Goal: Book appointment/travel/reservation

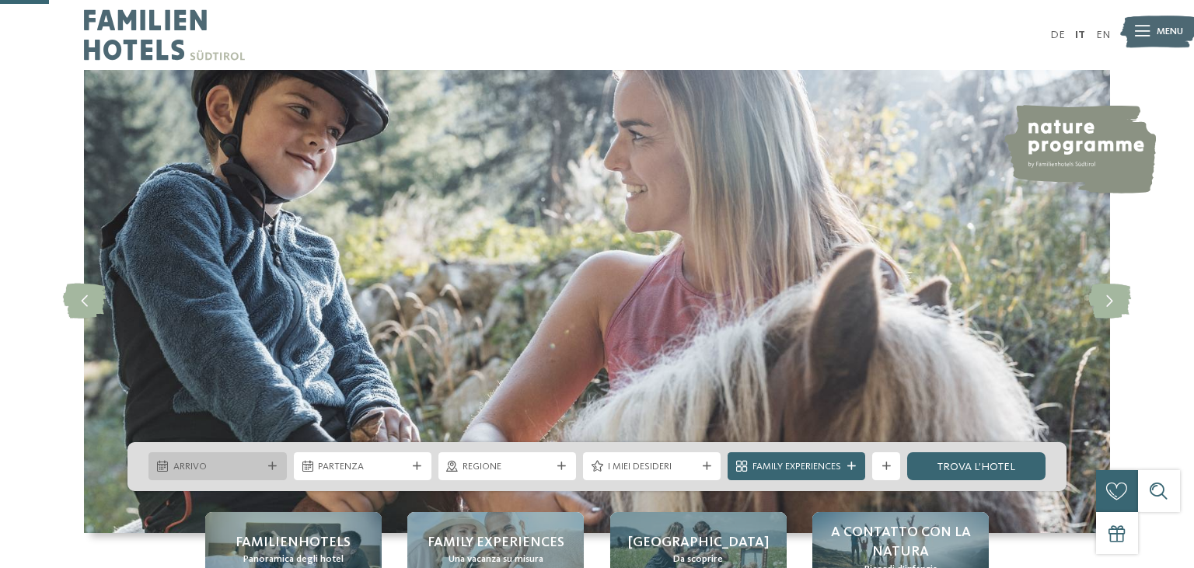
click at [266, 452] on div "Arrivo" at bounding box center [217, 466] width 138 height 28
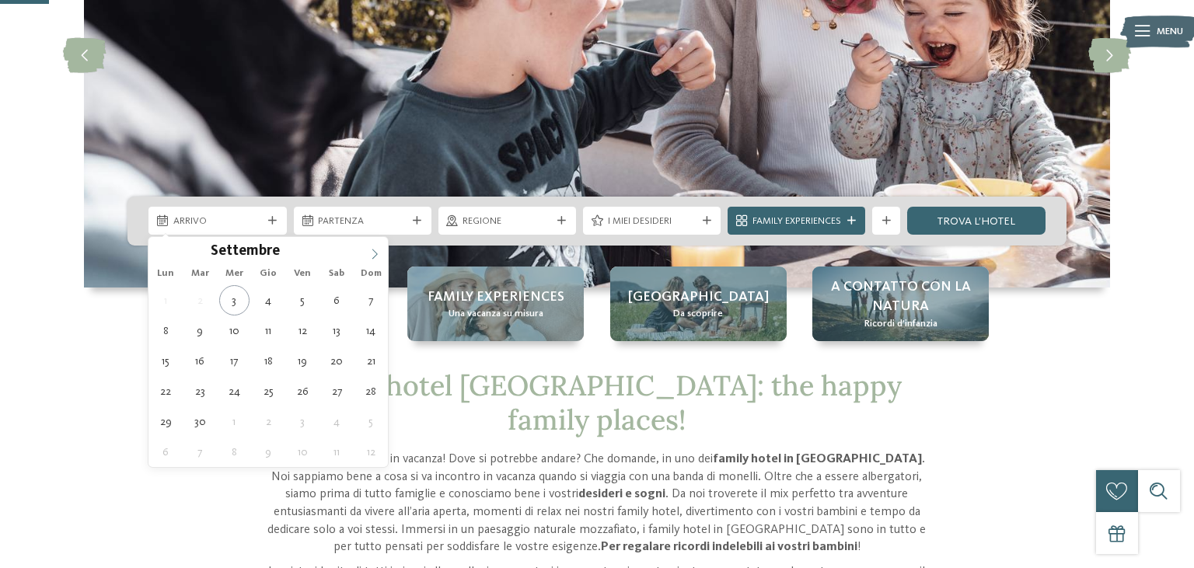
click at [374, 247] on span at bounding box center [374, 250] width 26 height 26
type input "****"
click at [374, 247] on span at bounding box center [374, 250] width 26 height 26
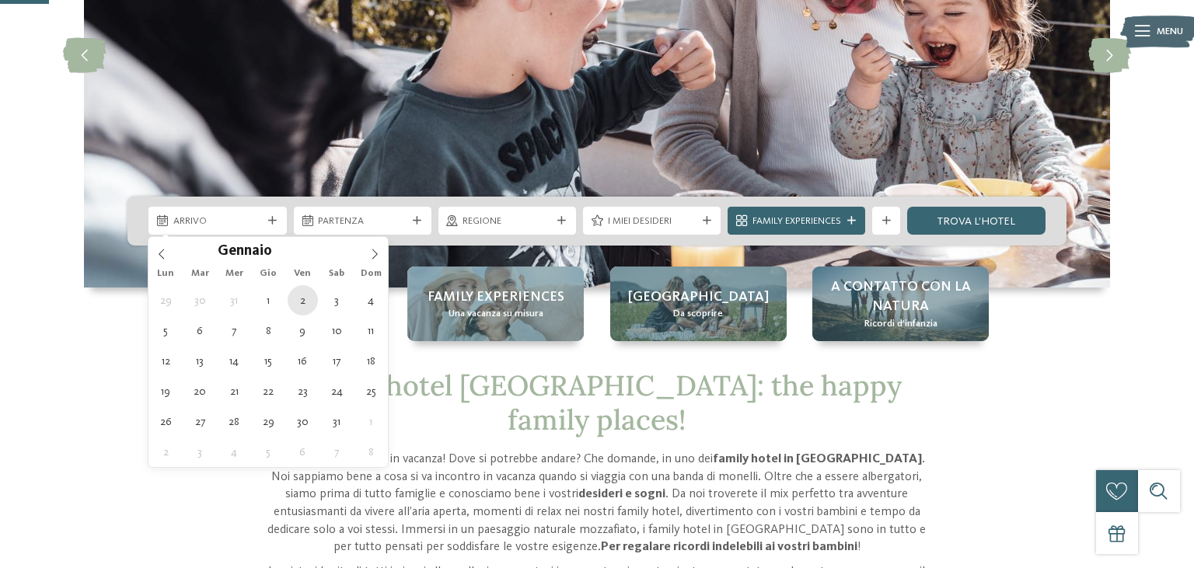
type div "02.01.2026"
type input "****"
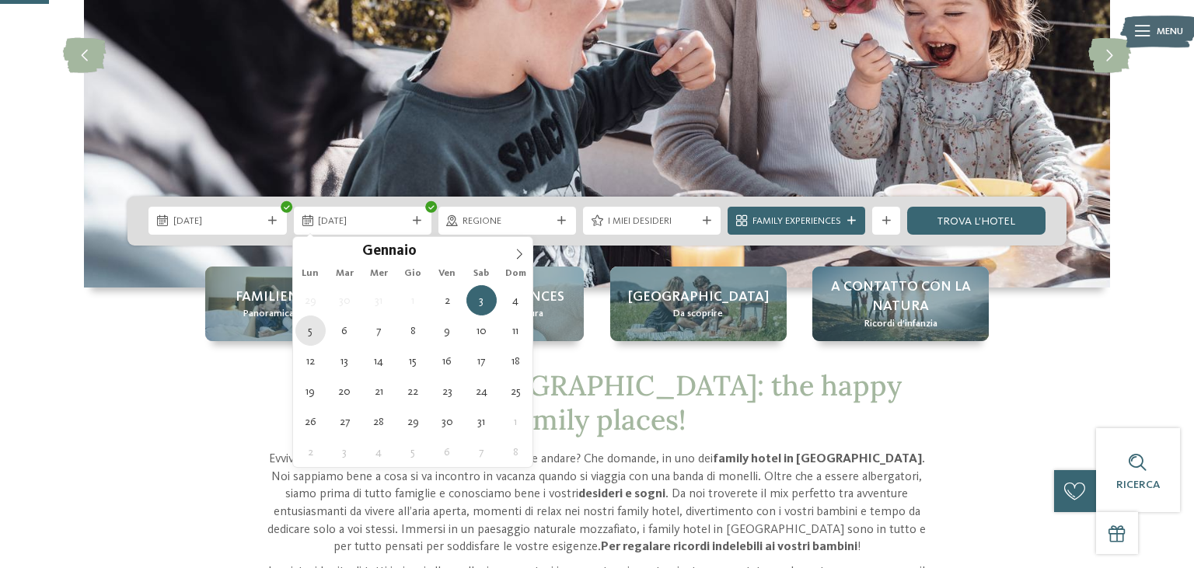
type div "05.01.2026"
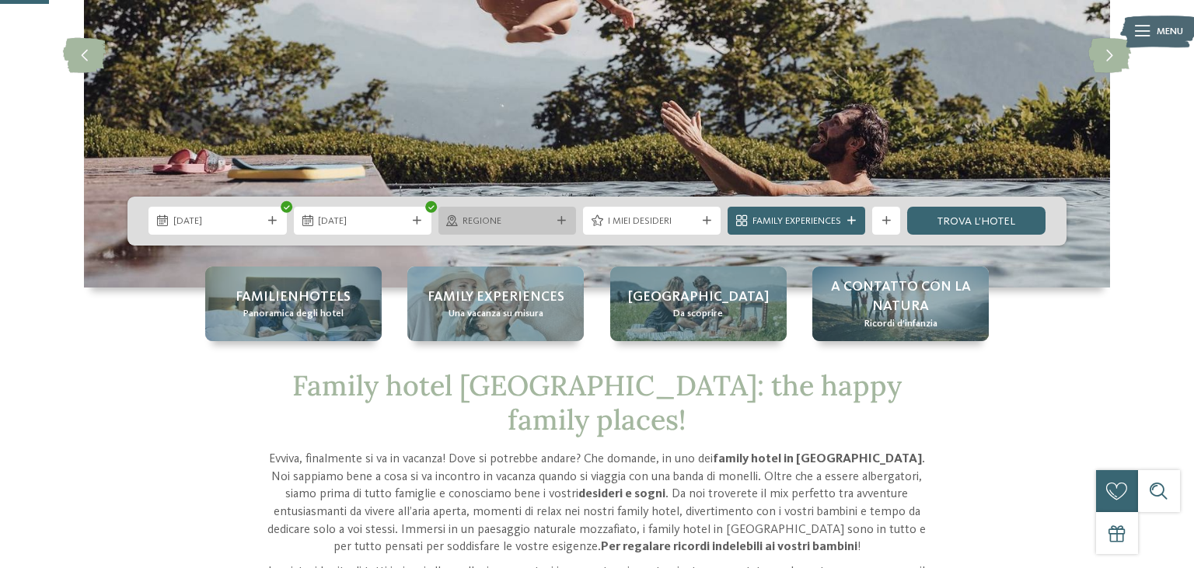
click at [530, 224] on span "Regione" at bounding box center [506, 222] width 89 height 14
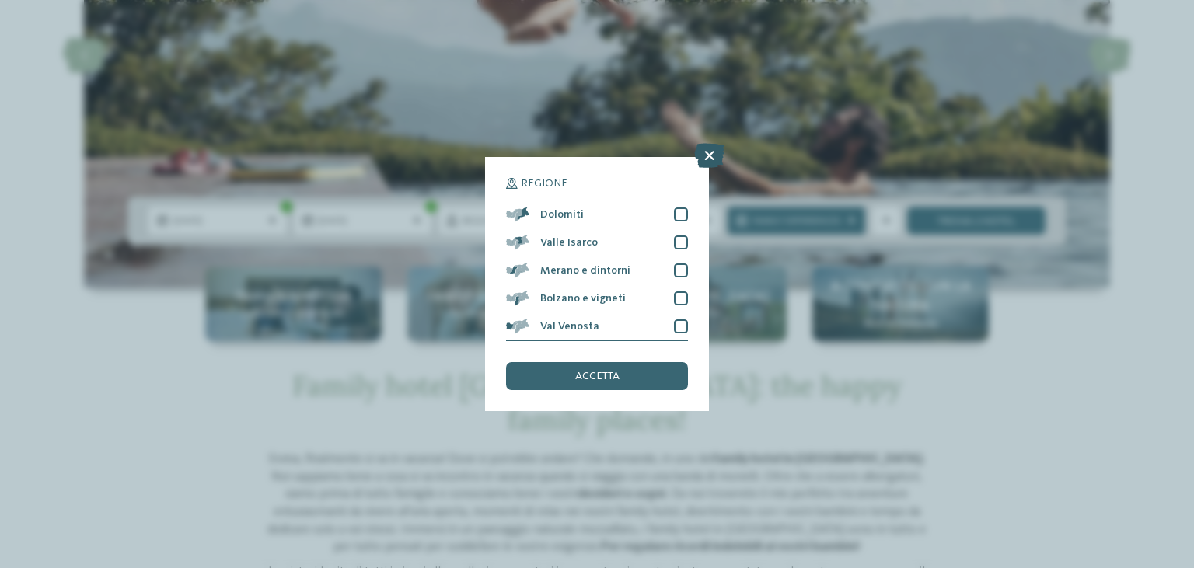
click at [711, 162] on icon at bounding box center [709, 156] width 30 height 25
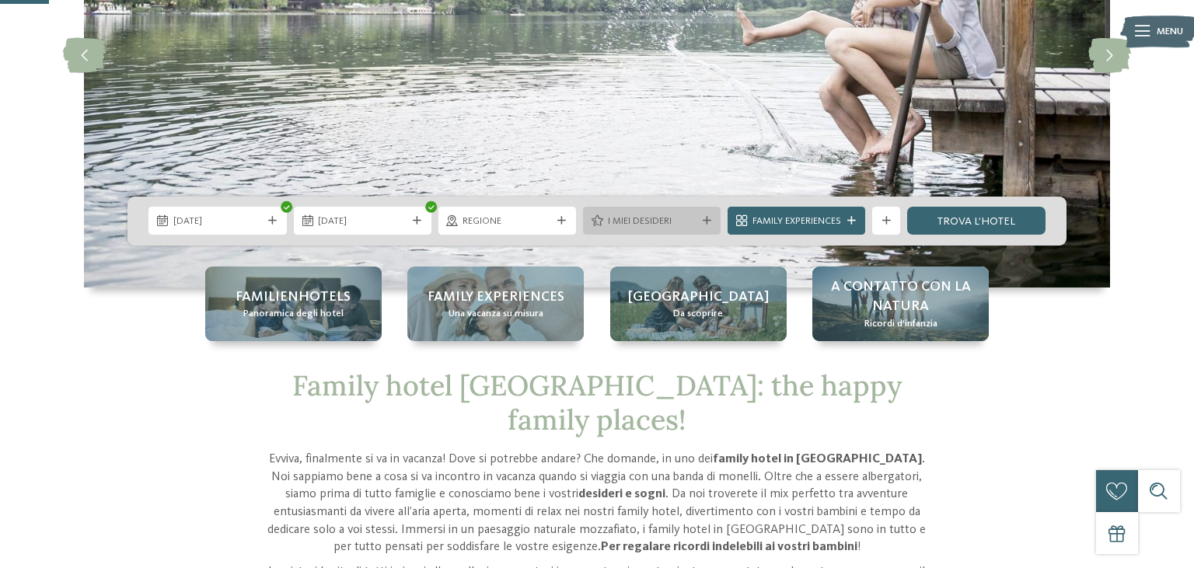
click at [652, 220] on span "I miei desideri" at bounding box center [652, 222] width 89 height 14
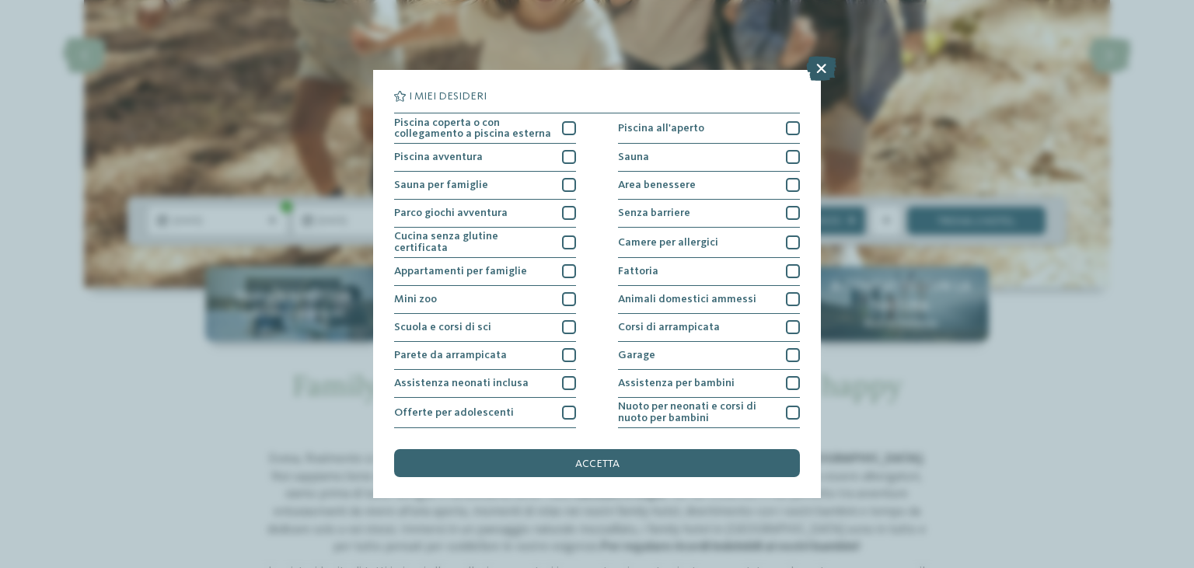
click at [818, 68] on icon at bounding box center [821, 68] width 30 height 25
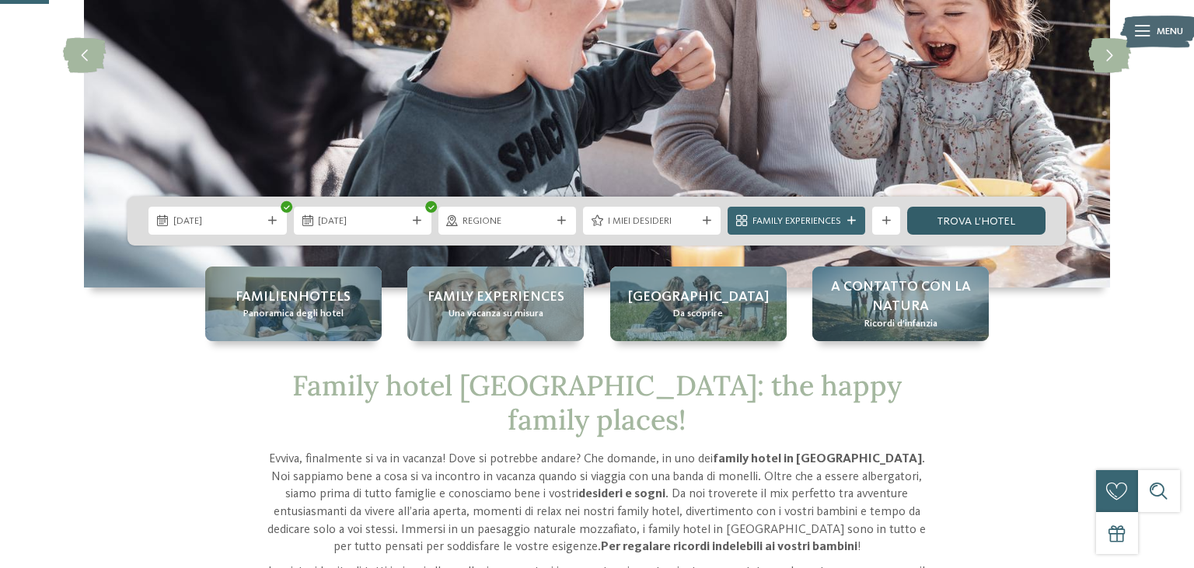
click at [1014, 216] on link "trova l’hotel" at bounding box center [976, 221] width 138 height 28
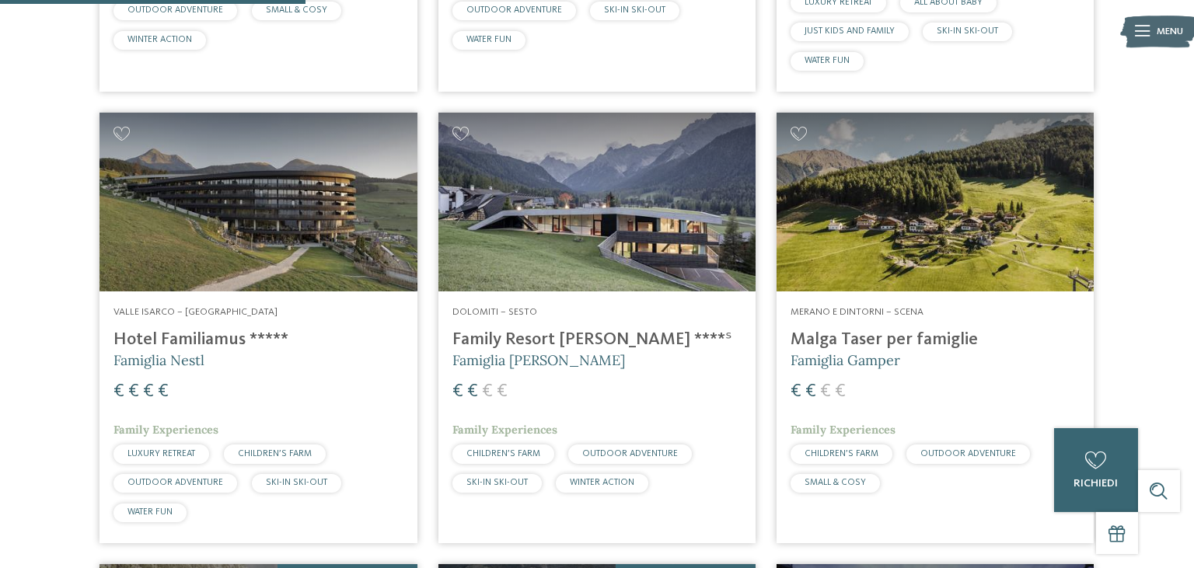
scroll to position [902, 0]
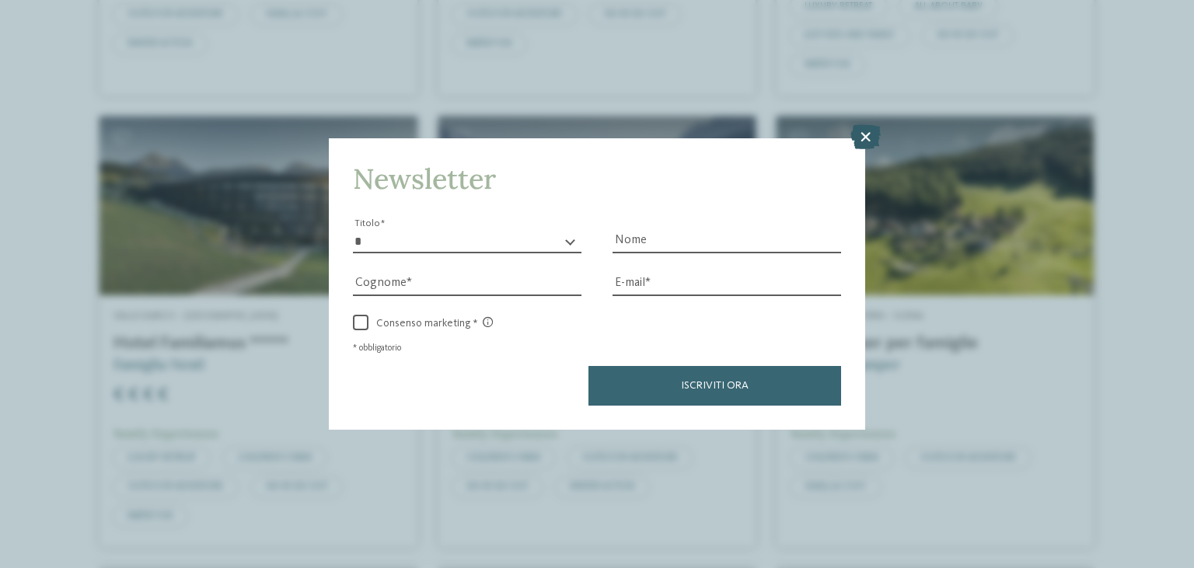
click at [861, 141] on icon at bounding box center [865, 136] width 30 height 25
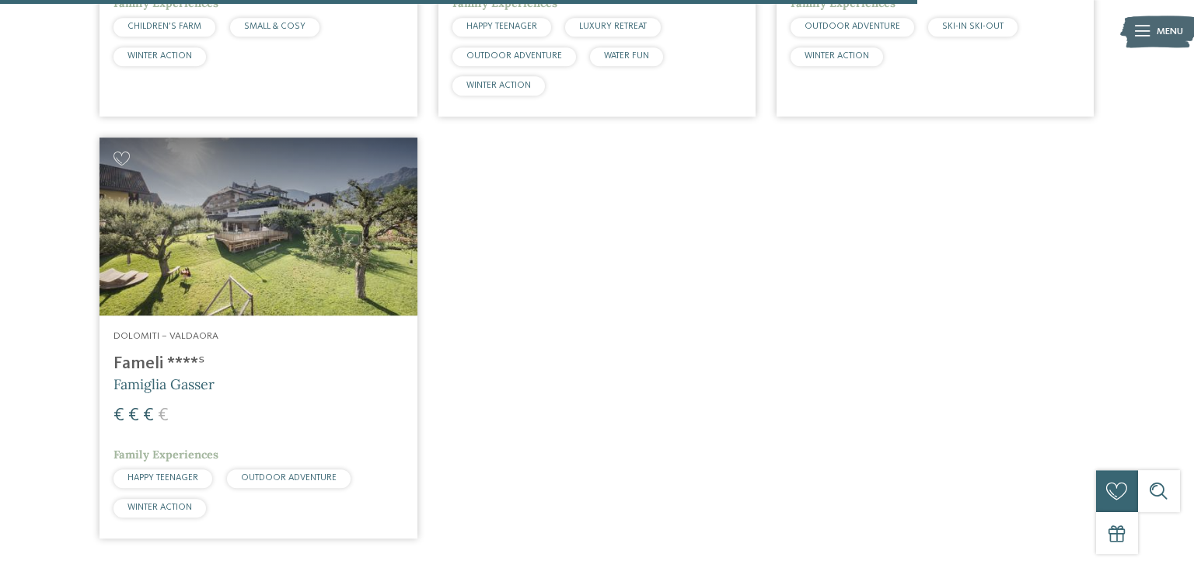
scroll to position [2380, 0]
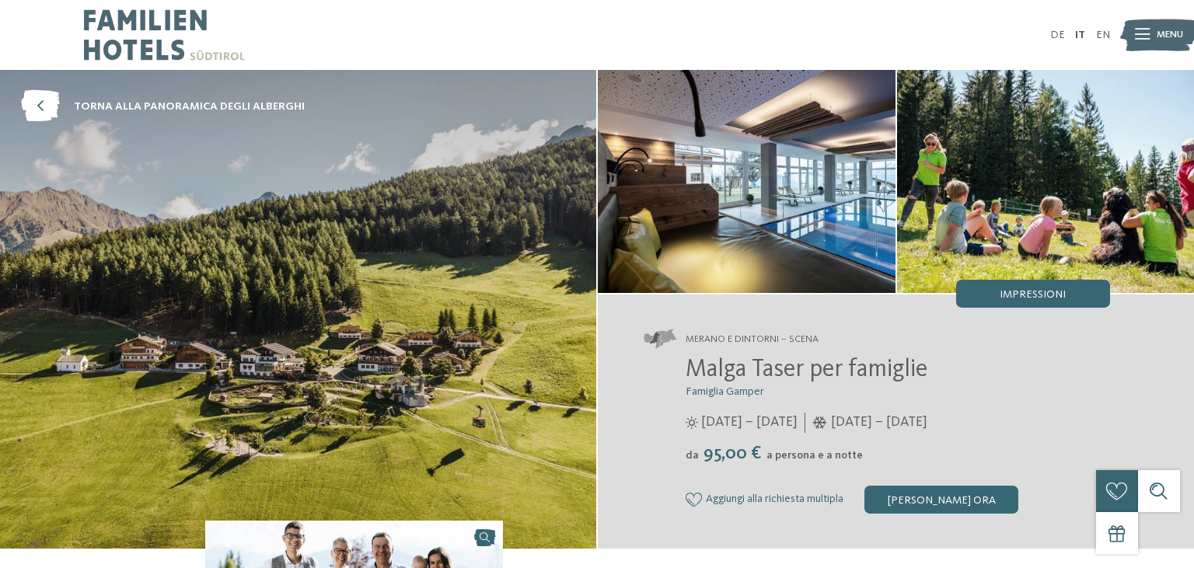
click at [751, 197] on img at bounding box center [747, 181] width 298 height 223
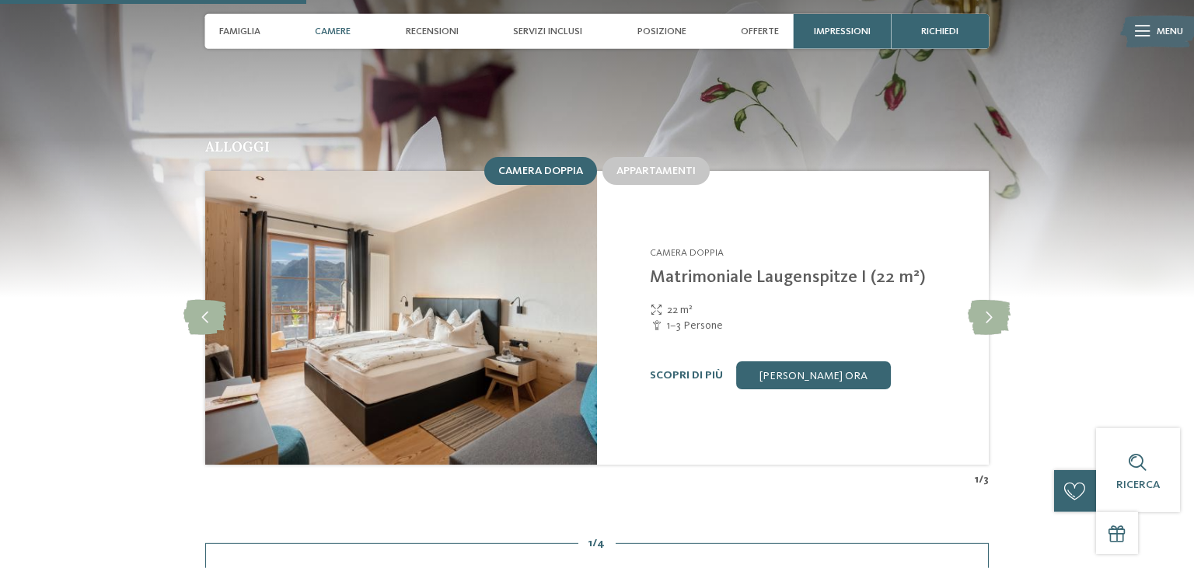
scroll to position [1395, 0]
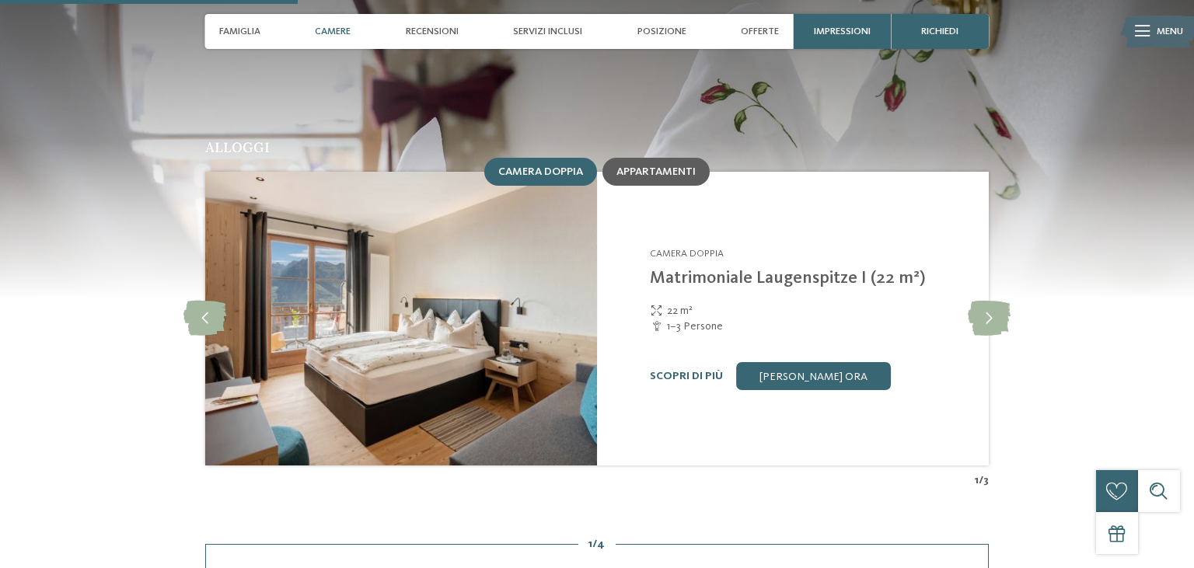
click at [651, 176] on span "Appartamenti" at bounding box center [655, 171] width 79 height 11
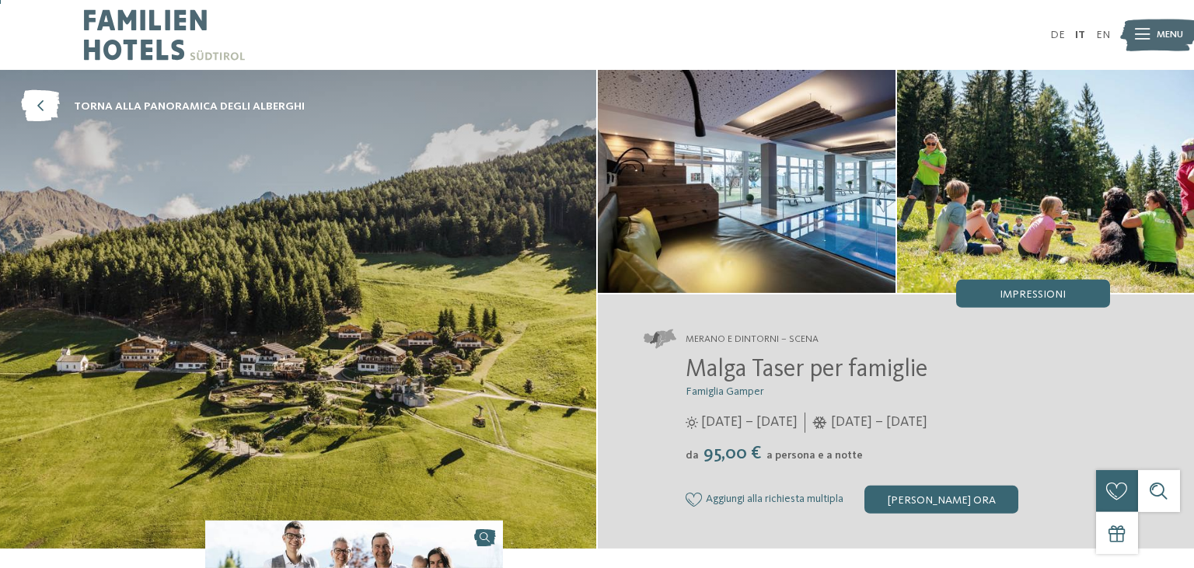
scroll to position [0, 0]
click at [761, 185] on img at bounding box center [747, 181] width 298 height 223
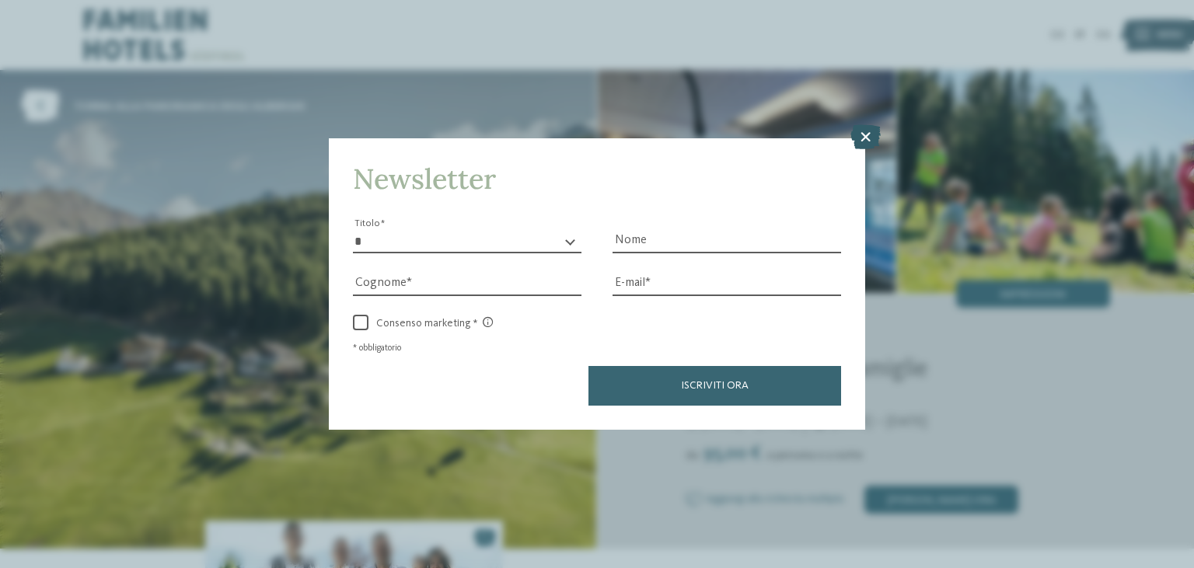
click at [863, 141] on icon at bounding box center [865, 136] width 30 height 25
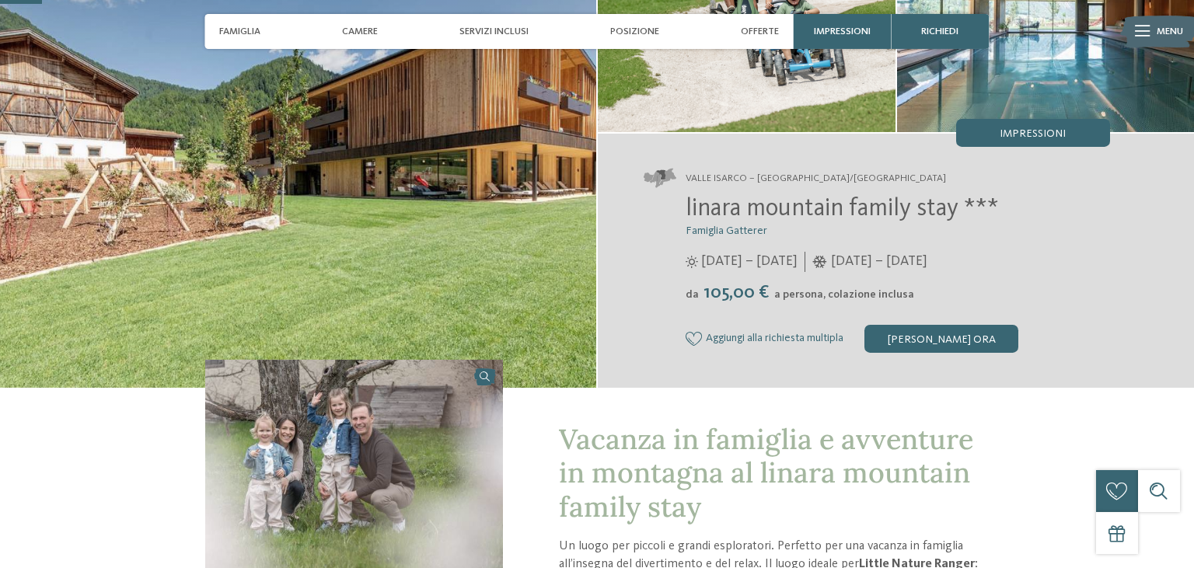
scroll to position [164, 0]
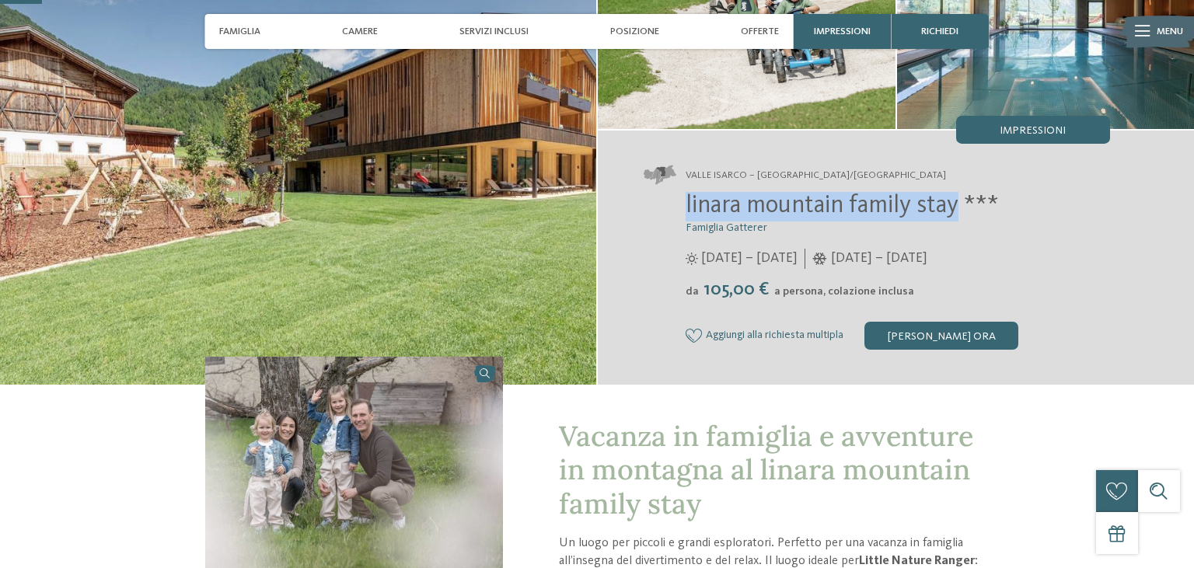
drag, startPoint x: 686, startPoint y: 207, endPoint x: 961, endPoint y: 213, distance: 275.2
click at [961, 213] on span "linara mountain family stay ***" at bounding box center [842, 206] width 313 height 25
copy span "linara mountain family stay"
